Goal: Navigation & Orientation: Find specific page/section

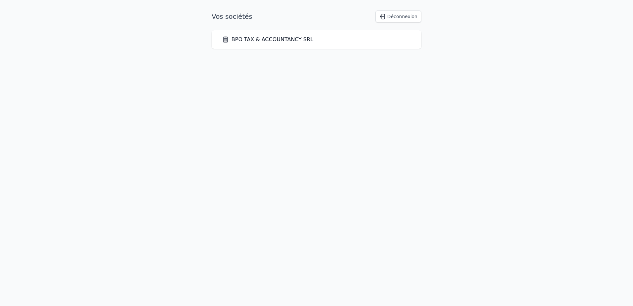
click at [276, 41] on link "BPO TAX & ACCOUNTANCY SRL" at bounding box center [267, 40] width 91 height 8
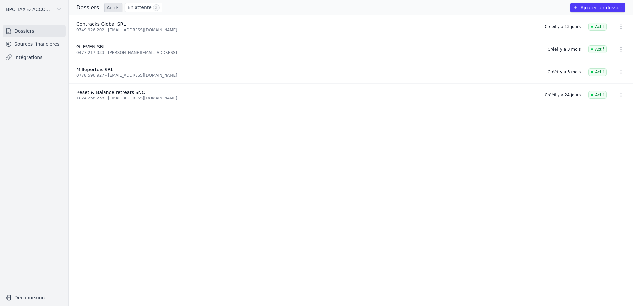
click at [41, 45] on link "Sources financières" at bounding box center [34, 44] width 63 height 12
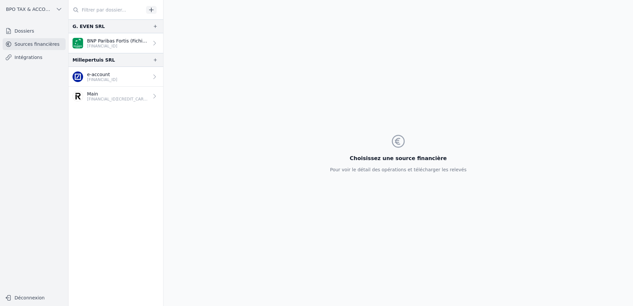
click at [112, 95] on p "Main" at bounding box center [118, 94] width 62 height 7
